Goal: Task Accomplishment & Management: Use online tool/utility

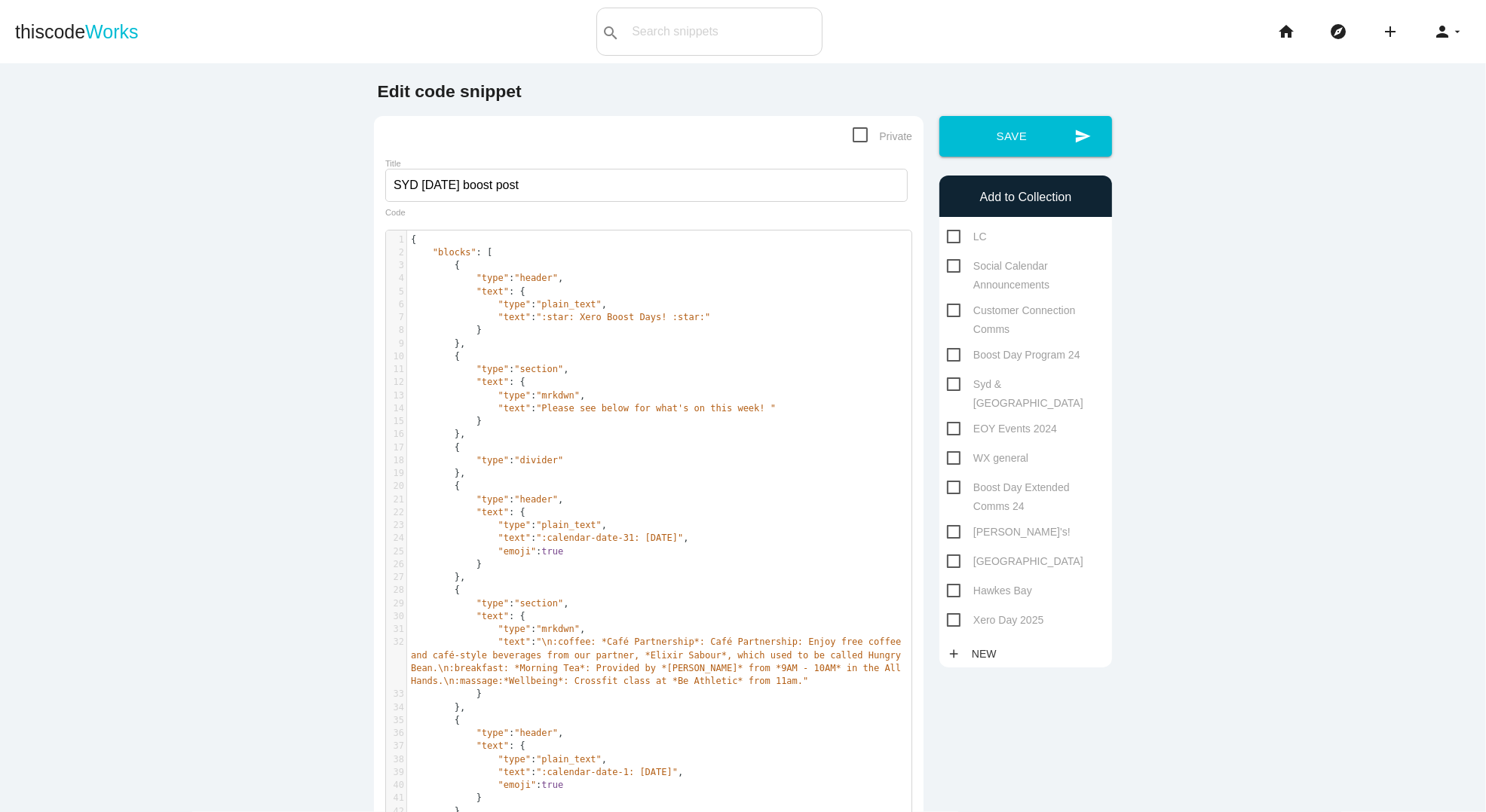
click at [1296, 38] on li "home" at bounding box center [1291, 32] width 52 height 48
click at [1280, 31] on icon "home" at bounding box center [1286, 32] width 18 height 48
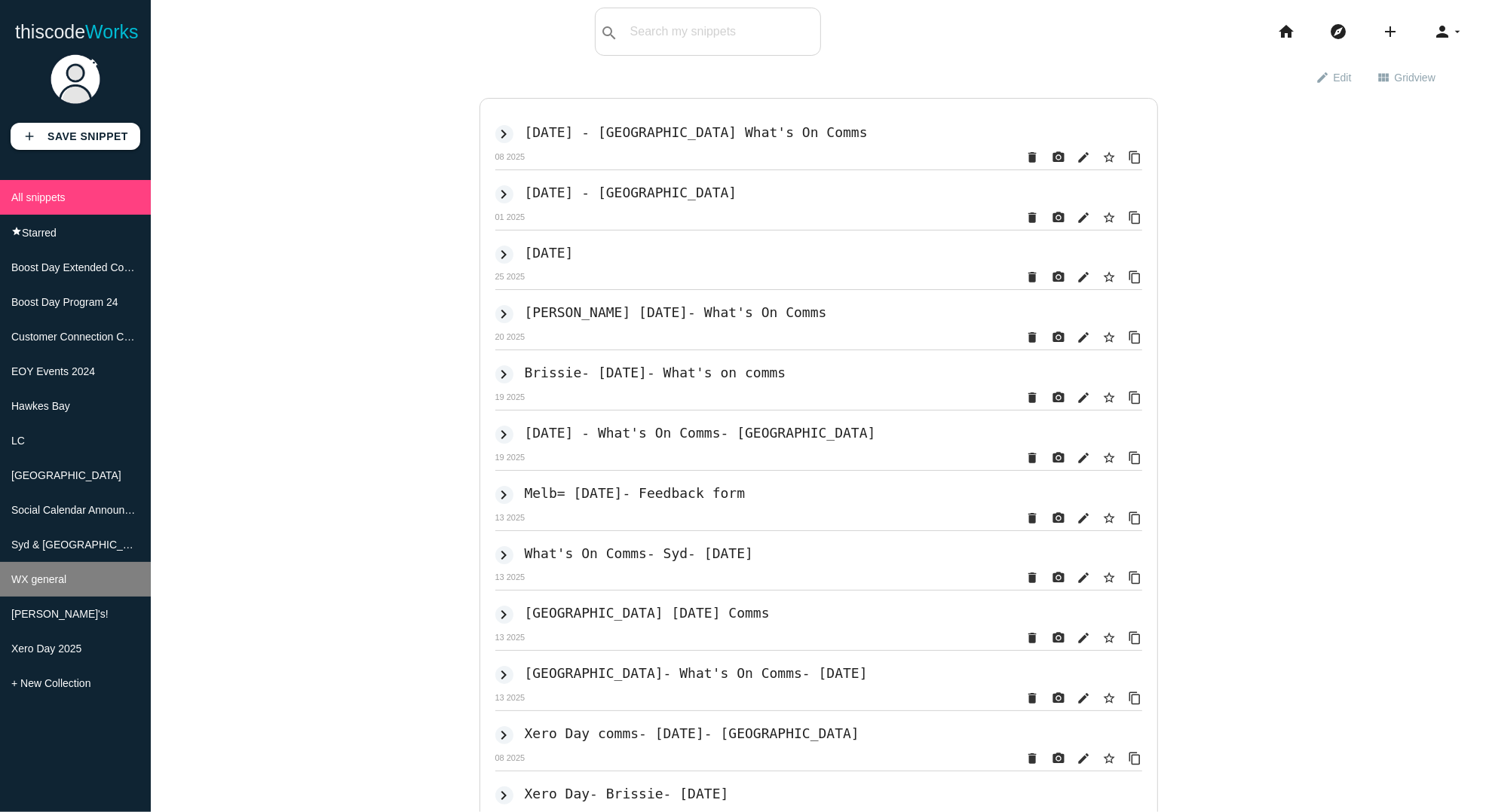
click at [92, 576] on li "WX general" at bounding box center [75, 580] width 150 height 35
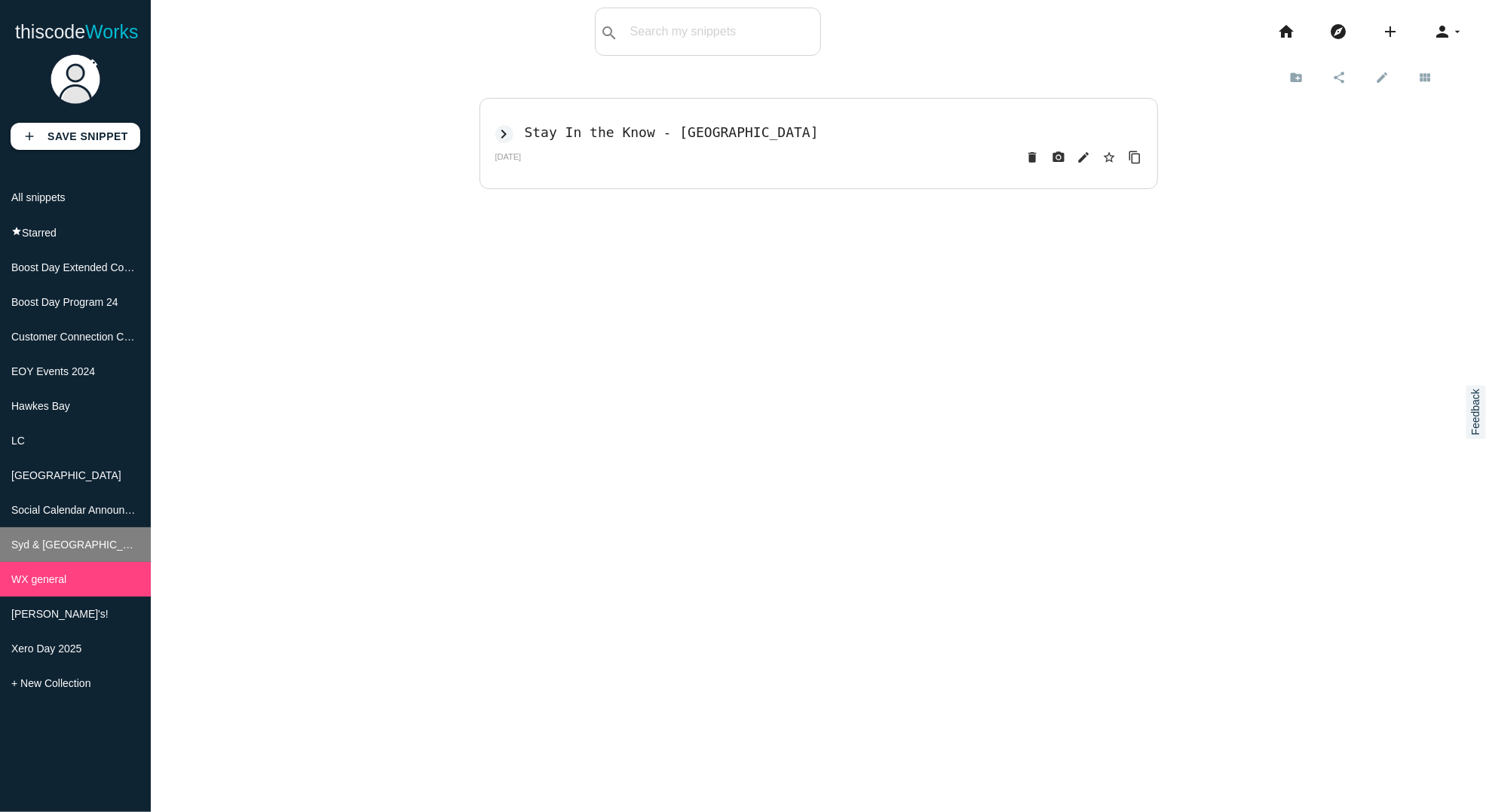
click at [72, 532] on li "Syd & [GEOGRAPHIC_DATA]" at bounding box center [75, 545] width 150 height 35
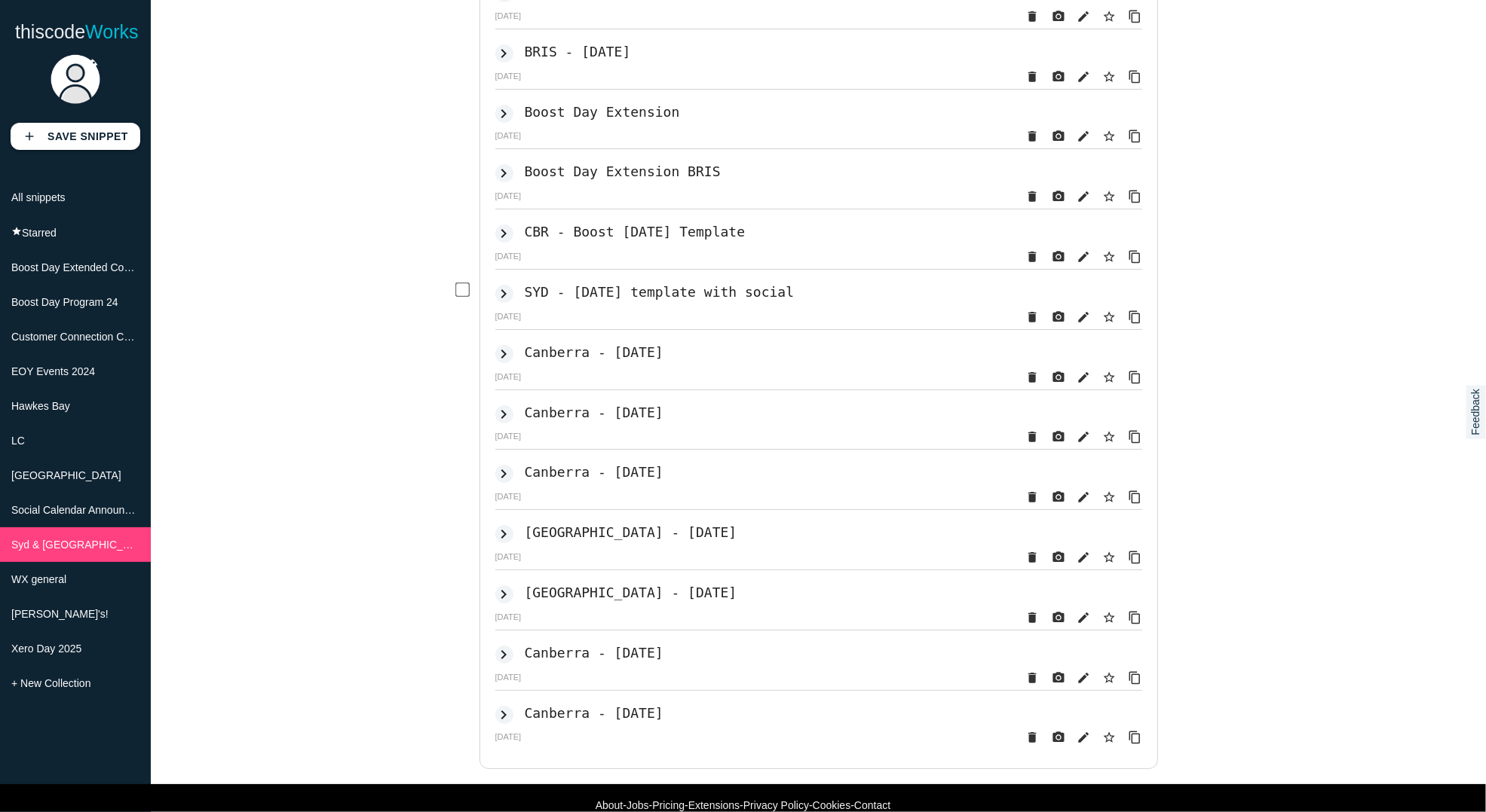
scroll to position [171, 0]
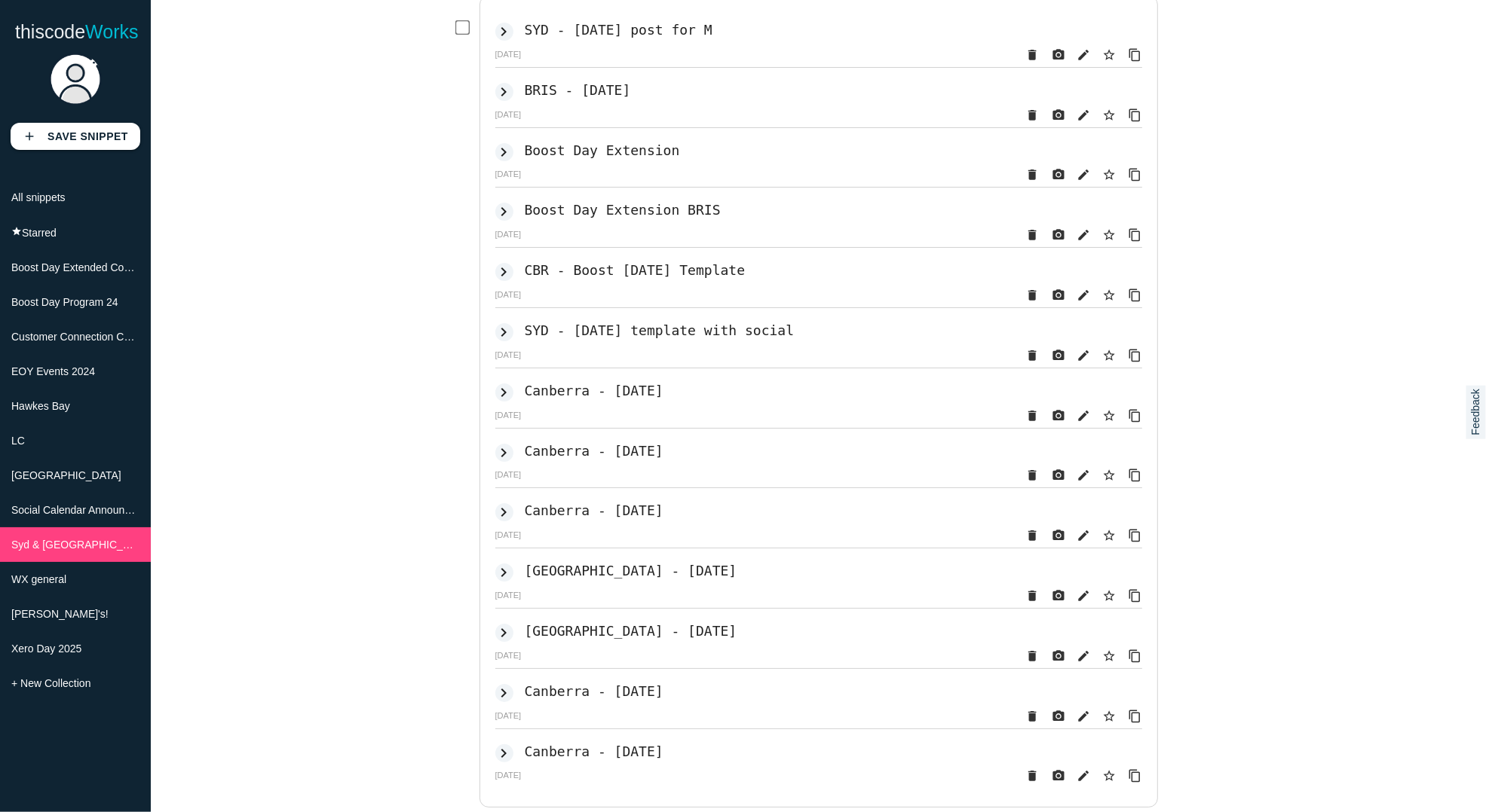
scroll to position [0, 0]
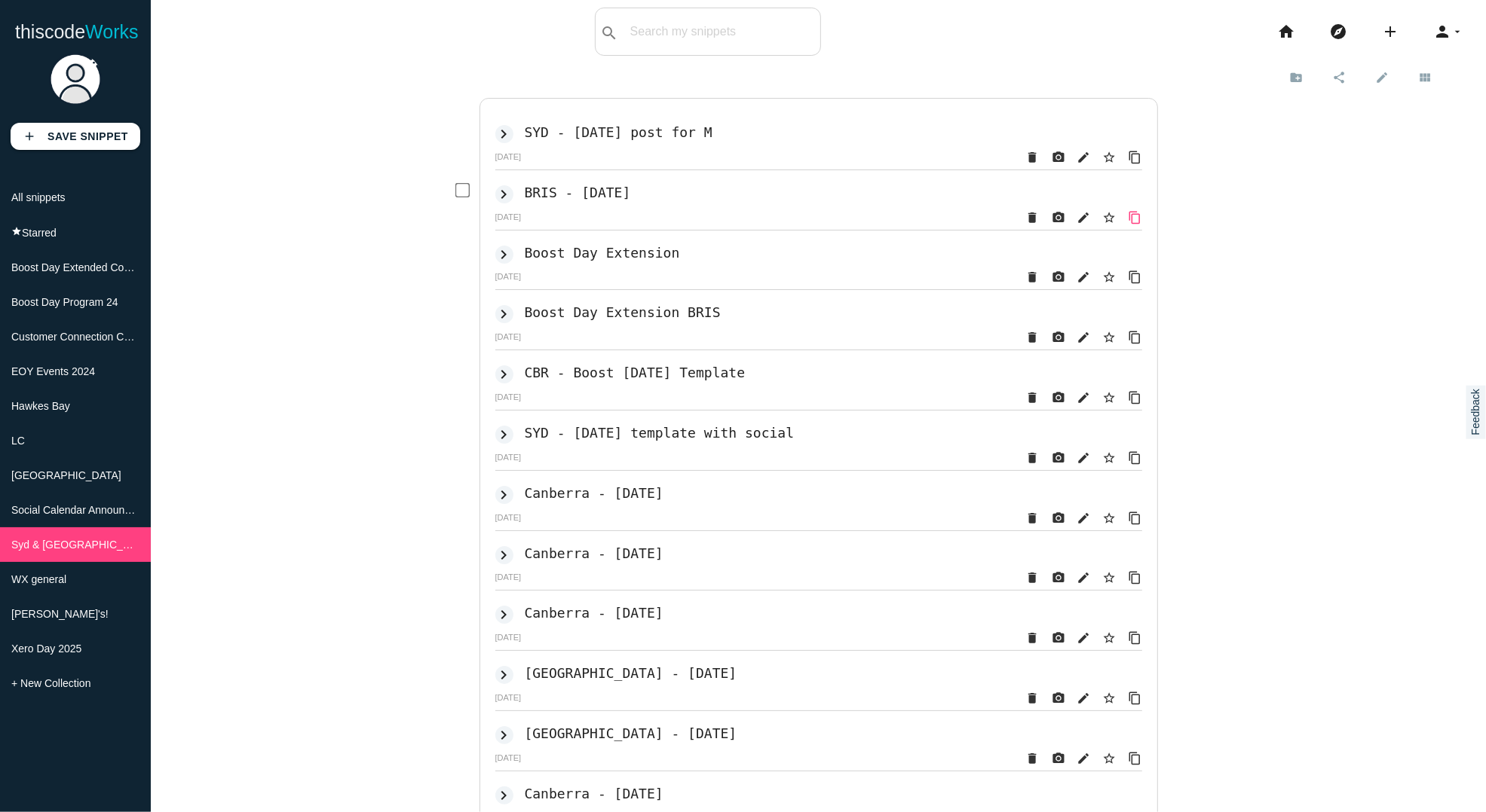
click at [1142, 171] on icon "content_copy" at bounding box center [1135, 158] width 13 height 27
click at [1141, 171] on icon "content_copy" at bounding box center [1135, 158] width 13 height 27
drag, startPoint x: 1137, startPoint y: 461, endPoint x: 61, endPoint y: 565, distance: 1081.0
click at [1139, 171] on icon "content_copy" at bounding box center [1135, 158] width 13 height 27
click at [1136, 171] on icon "content_copy" at bounding box center [1135, 158] width 13 height 27
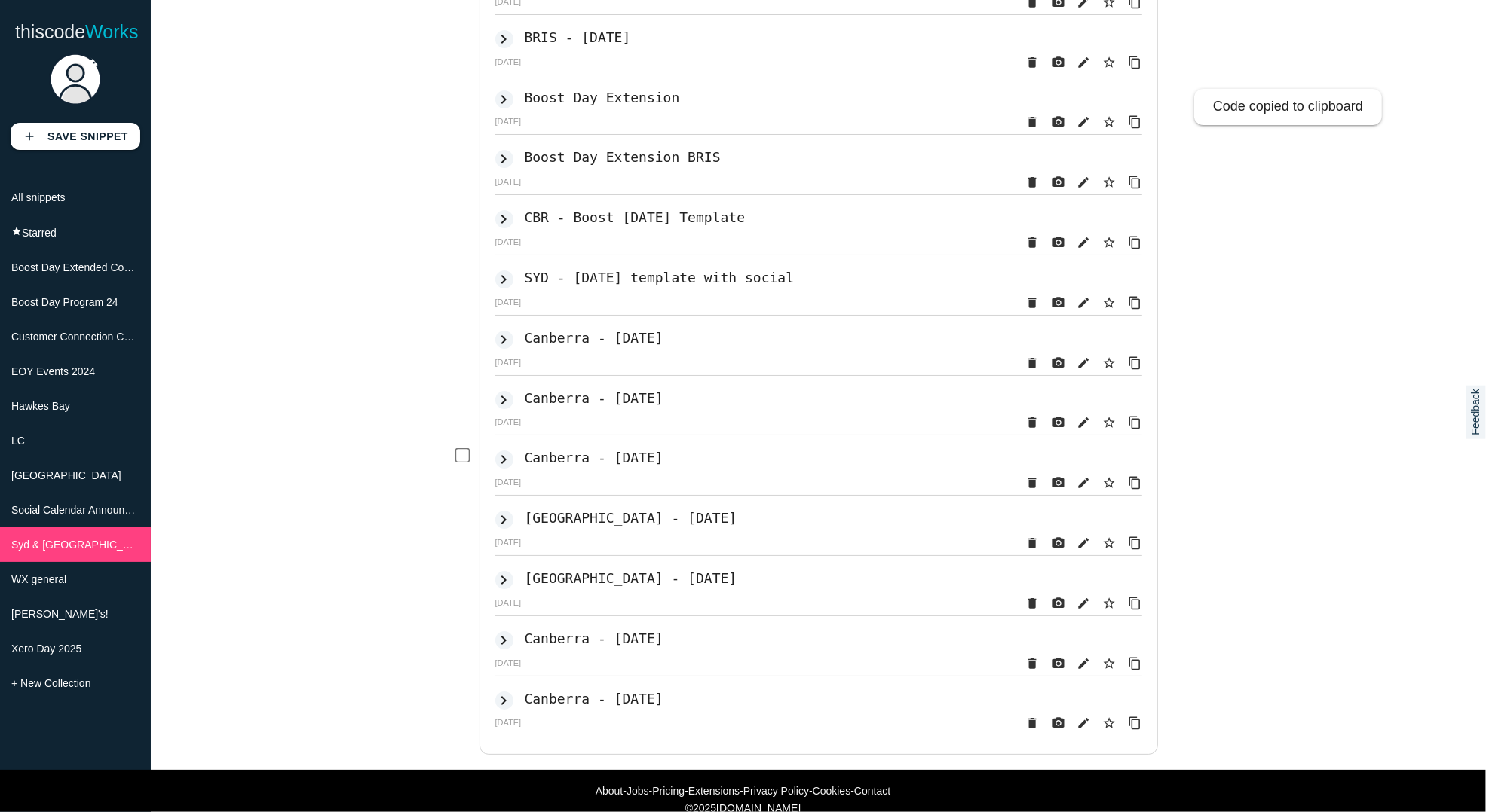
scroll to position [159, 0]
